Goal: Task Accomplishment & Management: Complete application form

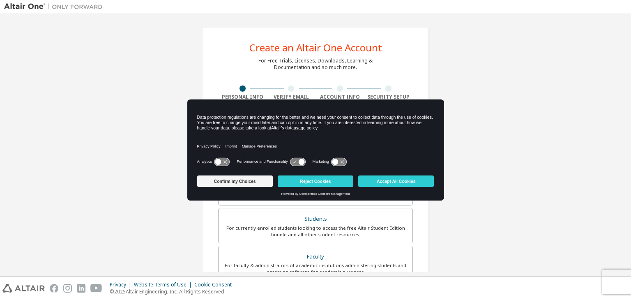
scroll to position [41, 0]
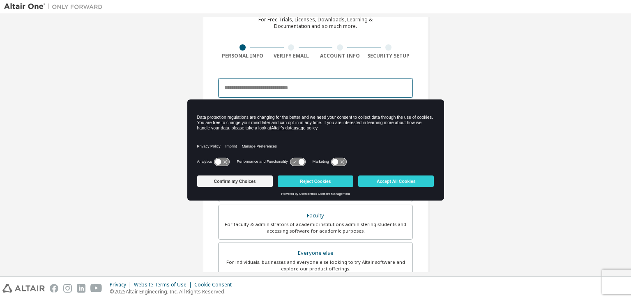
click at [269, 79] on input "email" at bounding box center [315, 88] width 195 height 20
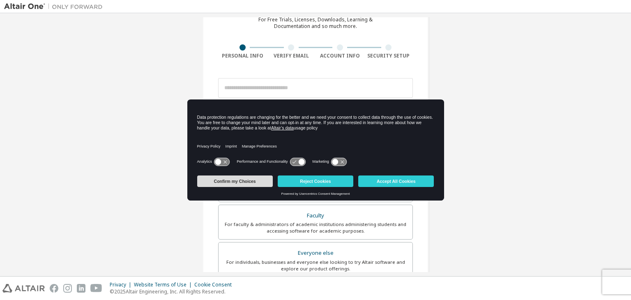
click at [250, 181] on button "Confirm my Choices" at bounding box center [235, 180] width 76 height 11
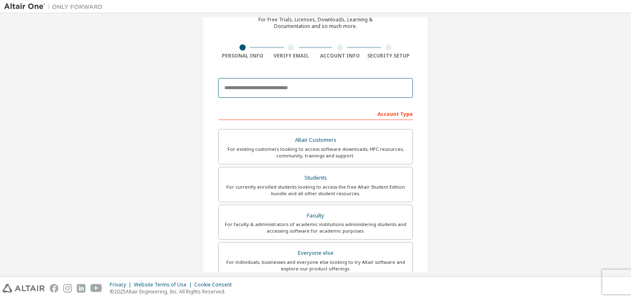
click at [269, 83] on input "email" at bounding box center [315, 88] width 195 height 20
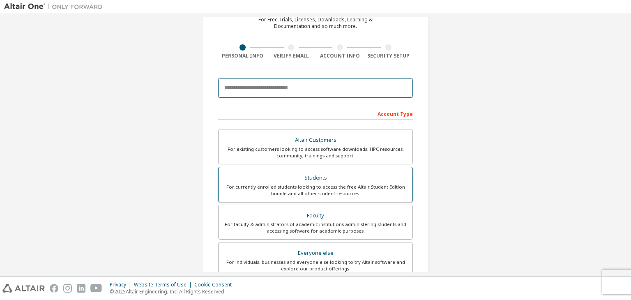
type input "**********"
click at [340, 188] on div "For currently enrolled students looking to access the free Altair Student Editi…" at bounding box center [315, 189] width 184 height 13
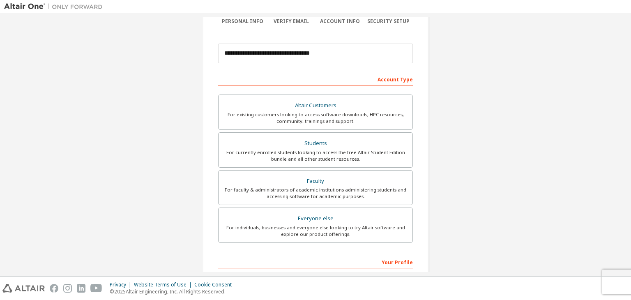
scroll to position [164, 0]
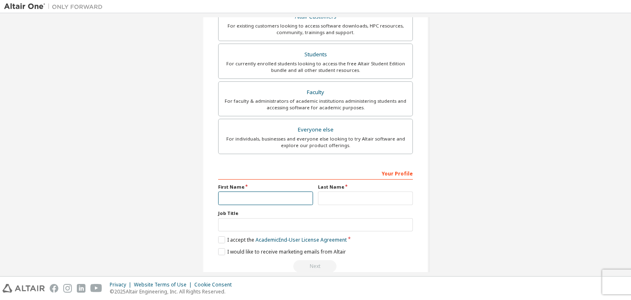
click at [258, 202] on input "text" at bounding box center [265, 198] width 95 height 14
type input "*****"
type input "**********"
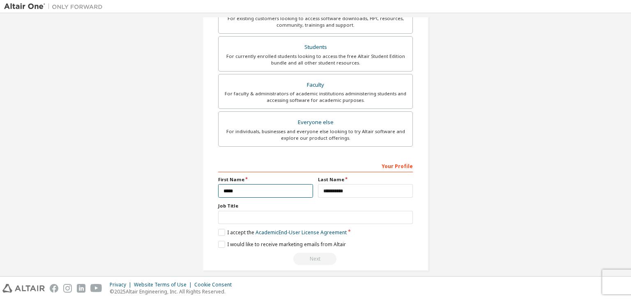
scroll to position [179, 0]
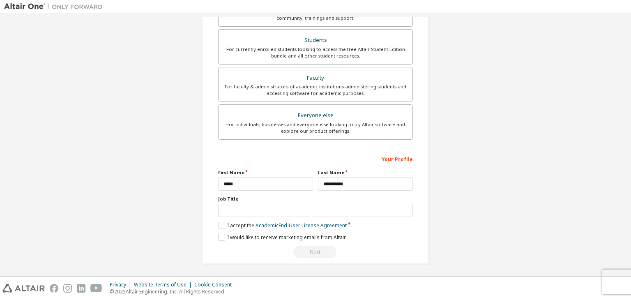
click at [247, 201] on div "Job Title" at bounding box center [315, 205] width 195 height 21
click at [246, 204] on input "text" at bounding box center [315, 211] width 195 height 14
click at [442, 195] on div "**********" at bounding box center [315, 56] width 622 height 435
click at [226, 224] on label "I accept the Academic End-User License Agreement" at bounding box center [282, 225] width 128 height 7
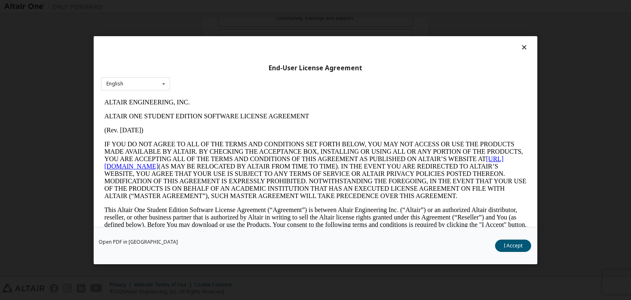
scroll to position [0, 0]
click at [519, 249] on button "I Accept" at bounding box center [513, 245] width 36 height 12
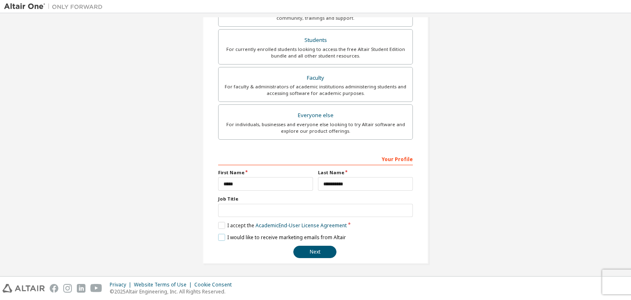
click at [220, 237] on label "I would like to receive marketing emails from Altair" at bounding box center [282, 237] width 128 height 7
click at [321, 252] on button "Next" at bounding box center [314, 251] width 43 height 12
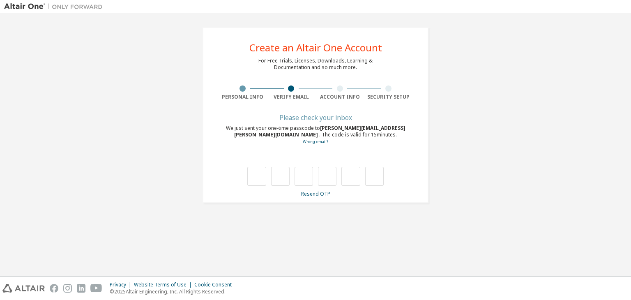
type input "*"
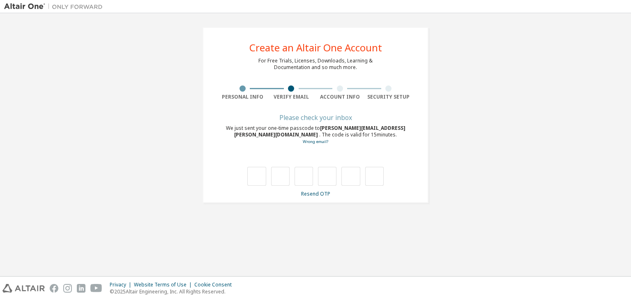
type input "*"
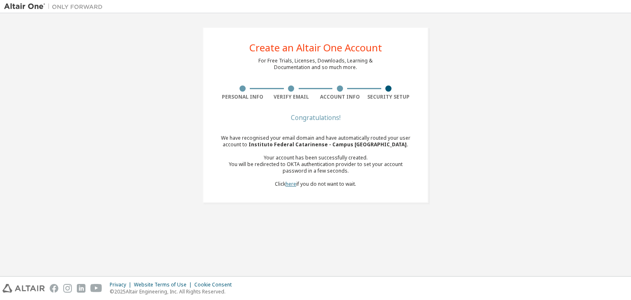
click at [289, 186] on link "here" at bounding box center [290, 183] width 11 height 7
